Goal: Task Accomplishment & Management: Manage account settings

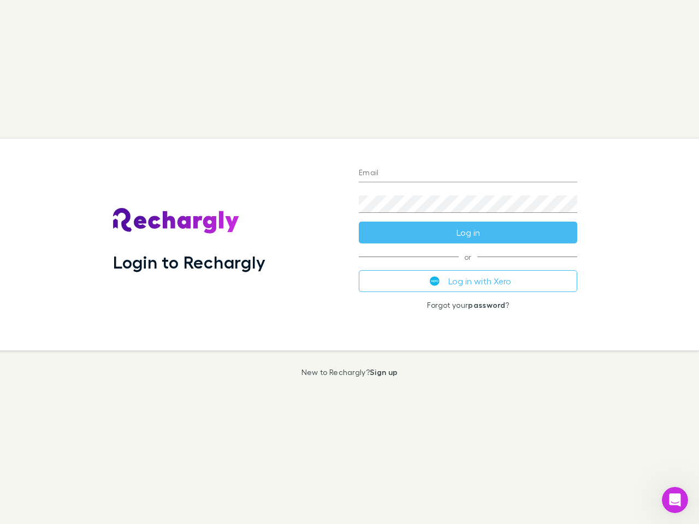
click at [350, 262] on div "Login to Rechargly" at bounding box center [227, 245] width 246 height 212
click at [468, 174] on input "Email" at bounding box center [468, 173] width 218 height 17
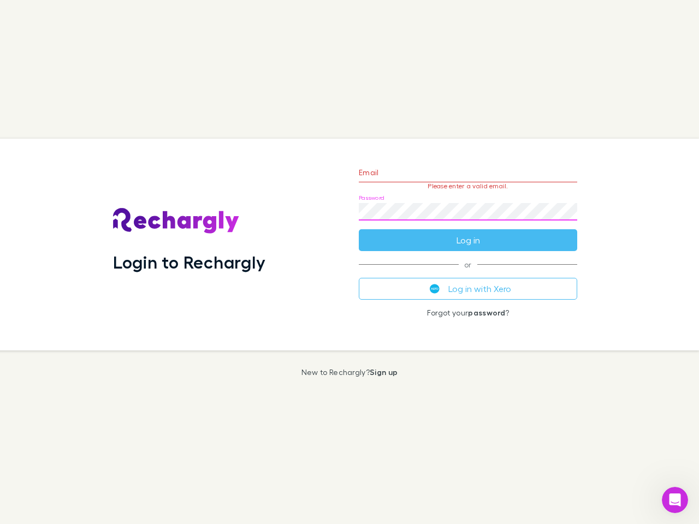
click at [468, 233] on form "Email Please enter a valid email. Password Log in" at bounding box center [468, 203] width 218 height 95
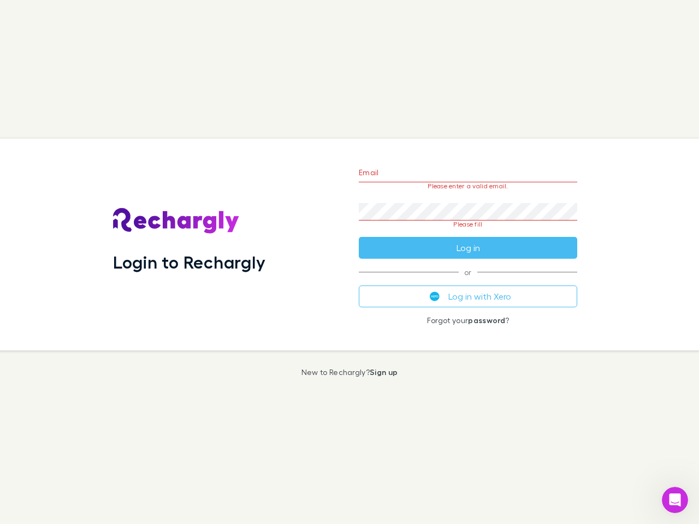
click at [468, 281] on div "Email Please enter a valid email. Password Please fill Log in or Log in with Xe…" at bounding box center [468, 245] width 236 height 212
click at [675, 500] on icon "Open Intercom Messenger" at bounding box center [675, 500] width 18 height 18
